Goal: Task Accomplishment & Management: Manage account settings

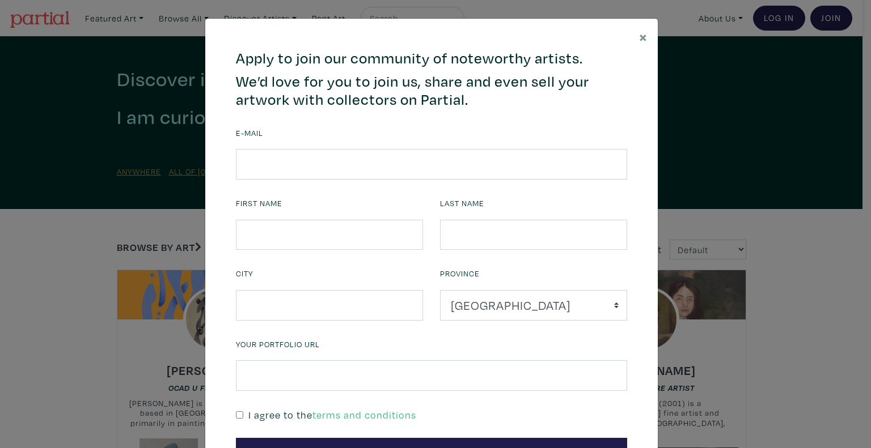
scroll to position [57, 0]
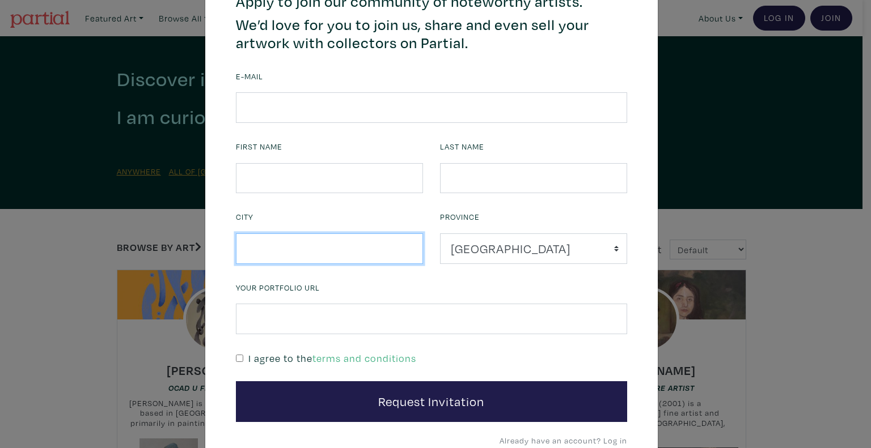
click at [308, 247] on input "text" at bounding box center [329, 249] width 187 height 31
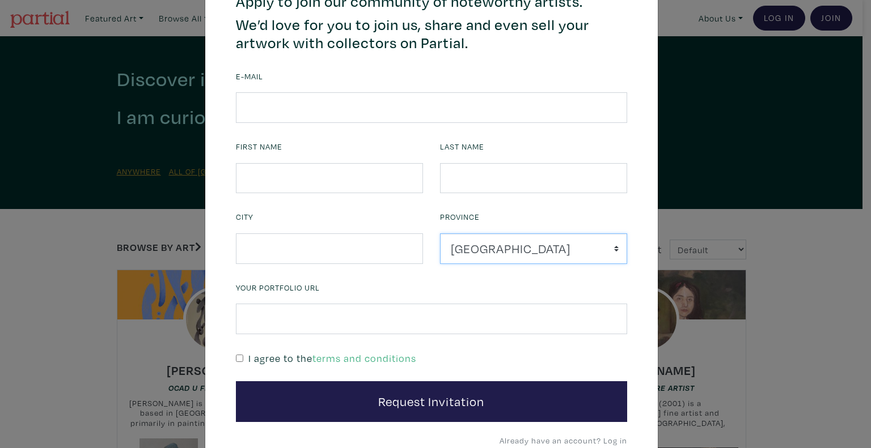
click at [506, 249] on select "[GEOGRAPHIC_DATA] [GEOGRAPHIC_DATA] [GEOGRAPHIC_DATA] [GEOGRAPHIC_DATA] [GEOGRA…" at bounding box center [533, 249] width 187 height 31
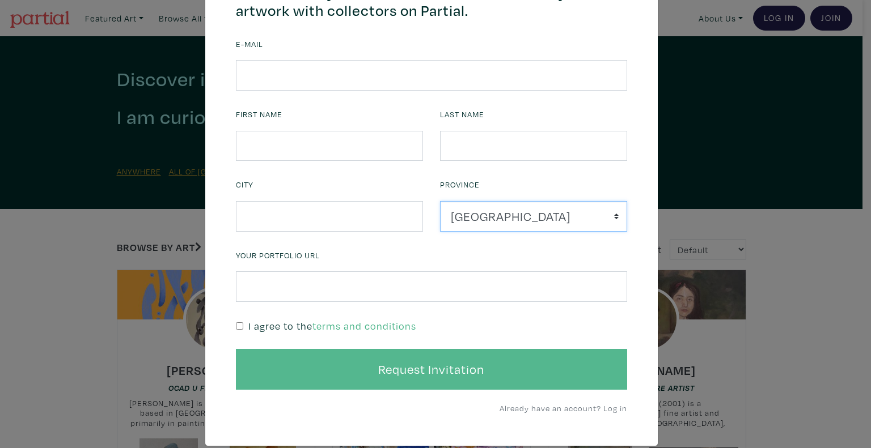
scroll to position [103, 0]
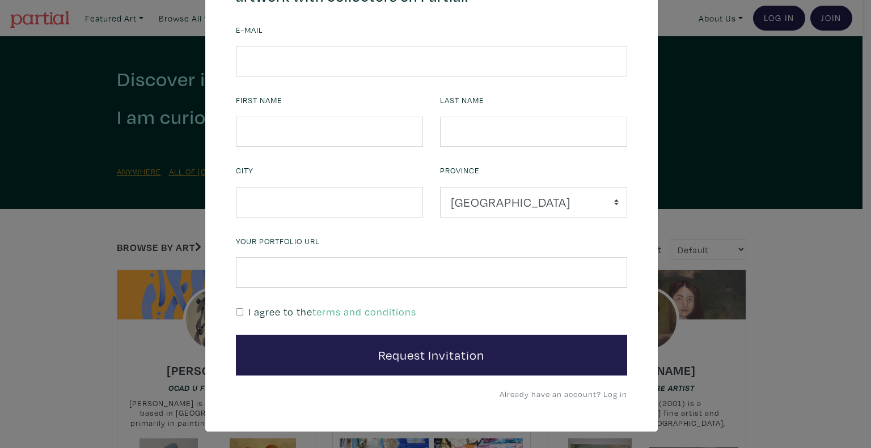
click at [563, 391] on link "Already have an account? Log in" at bounding box center [563, 394] width 128 height 11
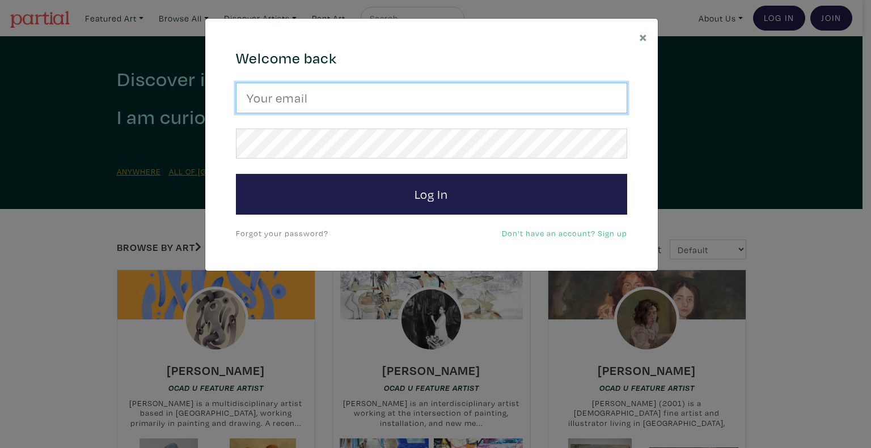
type input "[EMAIL_ADDRESS][DOMAIN_NAME]"
click at [295, 97] on input "[EMAIL_ADDRESS][DOMAIN_NAME]" at bounding box center [431, 98] width 391 height 31
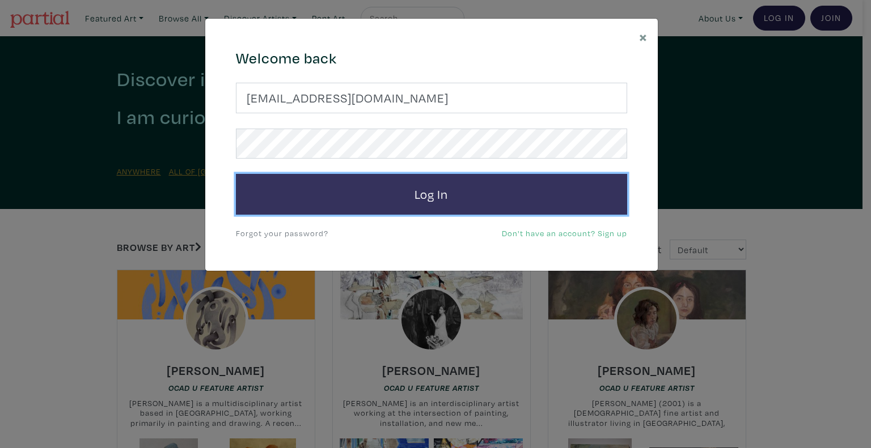
click at [375, 201] on button "Log In" at bounding box center [431, 194] width 391 height 41
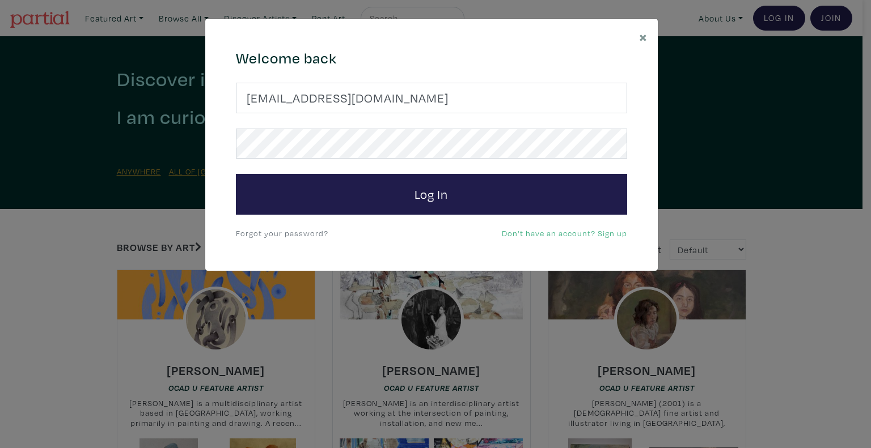
click at [274, 235] on link "Forgot your password?" at bounding box center [282, 233] width 92 height 11
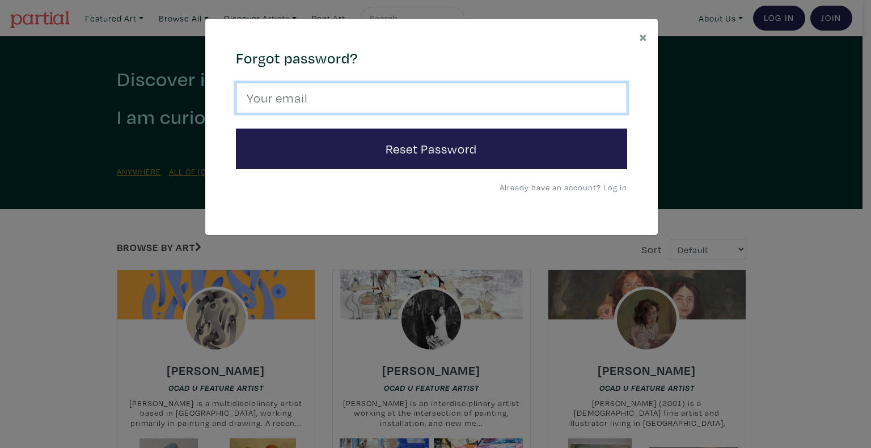
click at [358, 98] on input "email" at bounding box center [431, 98] width 391 height 31
type input "talpazfridman@gmail.com"
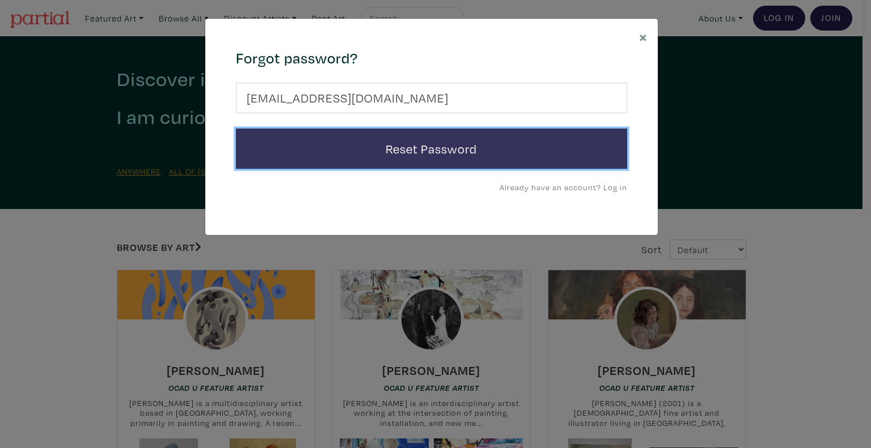
click at [446, 151] on button "Reset Password" at bounding box center [431, 149] width 391 height 41
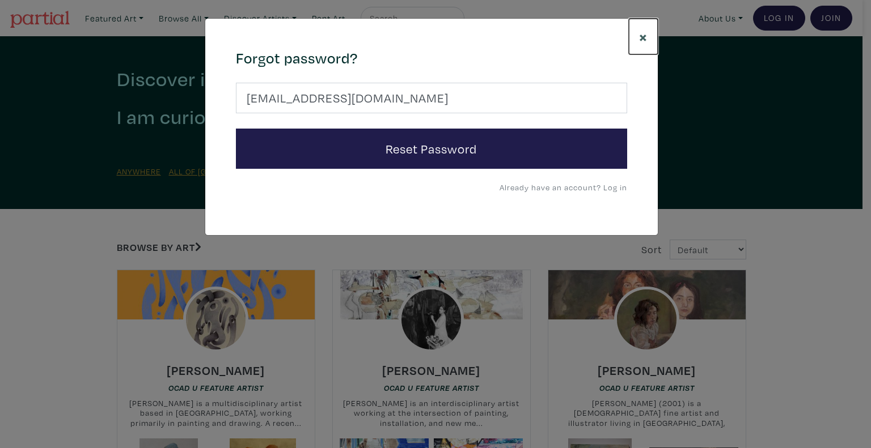
click at [640, 35] on span "×" at bounding box center [643, 37] width 9 height 20
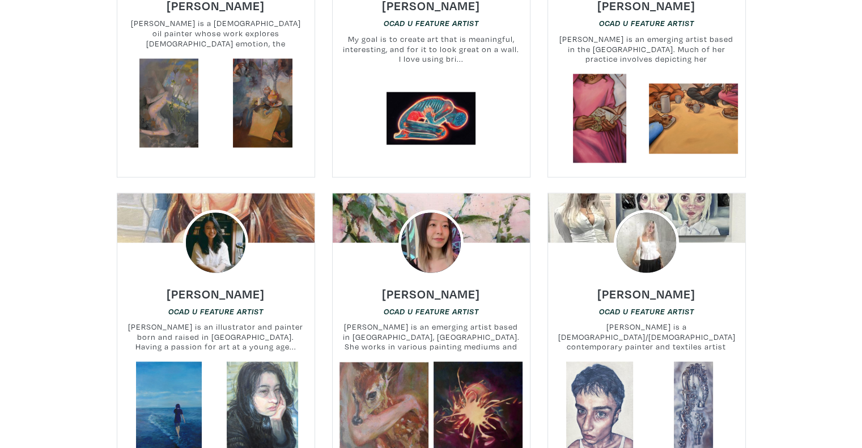
scroll to position [2211, 0]
